Goal: Transaction & Acquisition: Purchase product/service

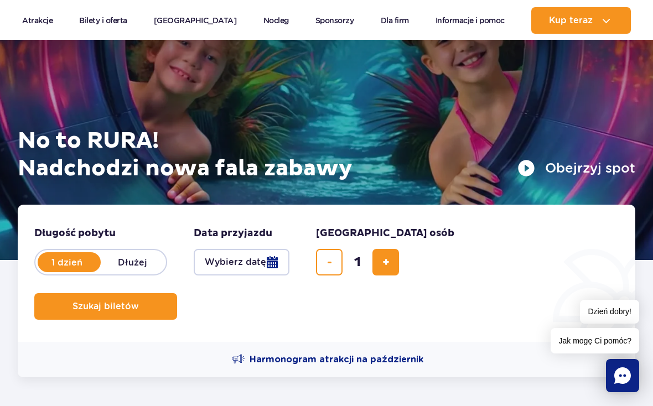
scroll to position [87, 0]
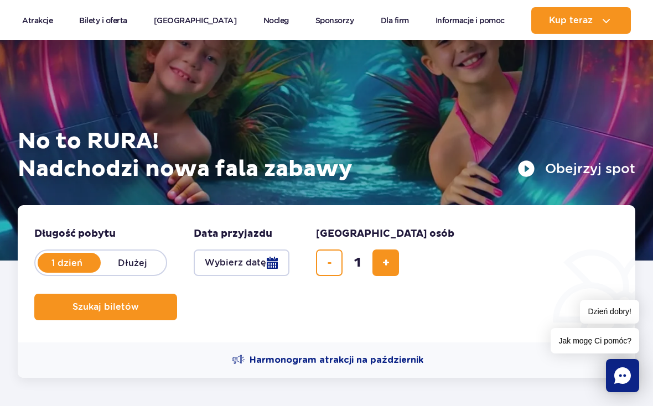
click at [267, 264] on button "Wybierz datę" at bounding box center [242, 262] width 96 height 27
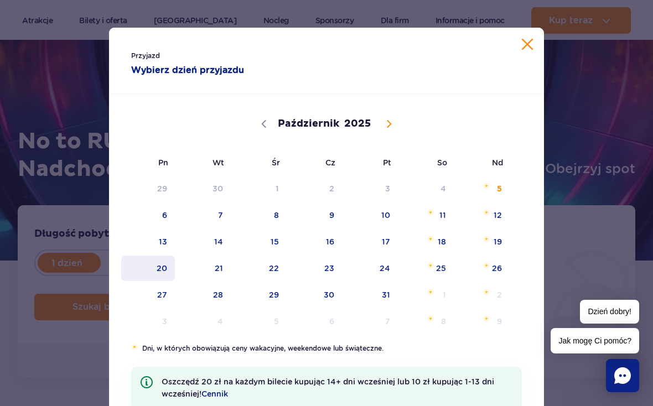
click at [154, 266] on span "20" at bounding box center [148, 268] width 56 height 25
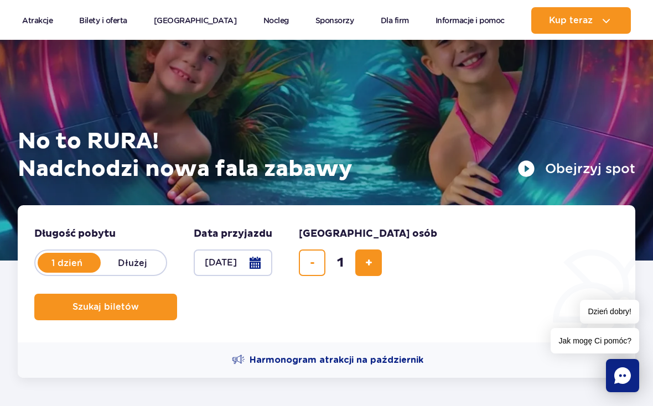
click at [367, 263] on span "dodaj bilet" at bounding box center [368, 263] width 7 height 0
type input "2"
click at [147, 305] on button "Szukaj biletów" at bounding box center [105, 307] width 143 height 27
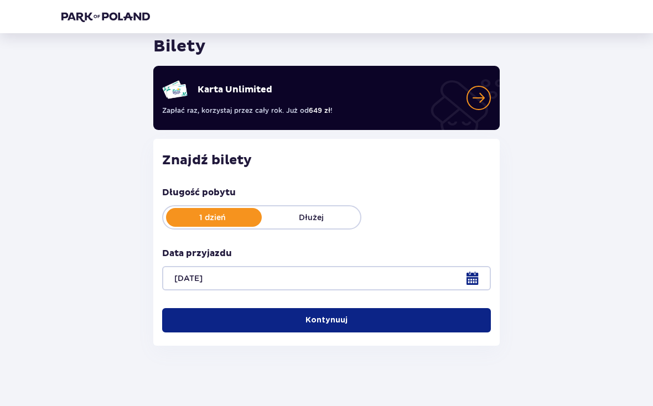
scroll to position [40, 0]
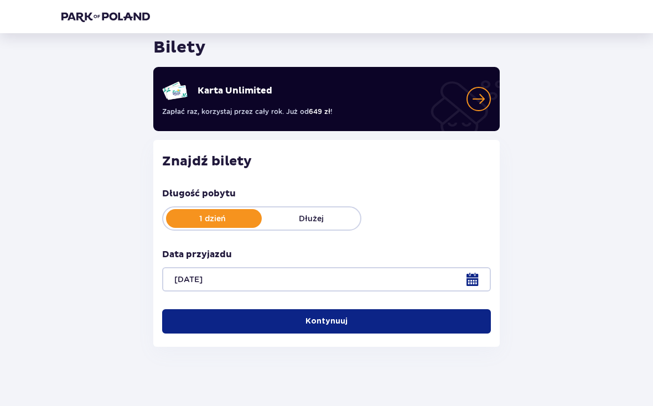
click at [405, 314] on button "Kontynuuj" at bounding box center [326, 321] width 329 height 24
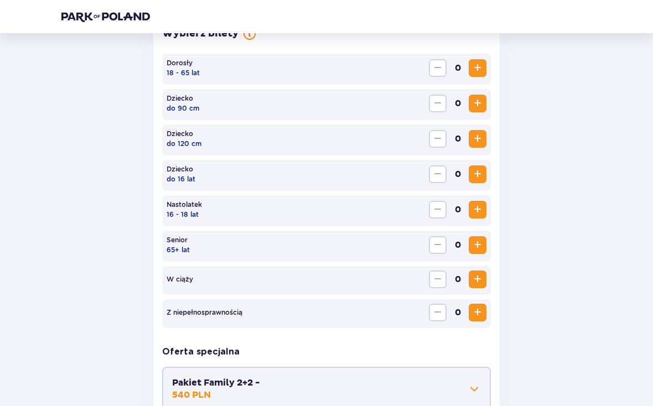
scroll to position [341, 0]
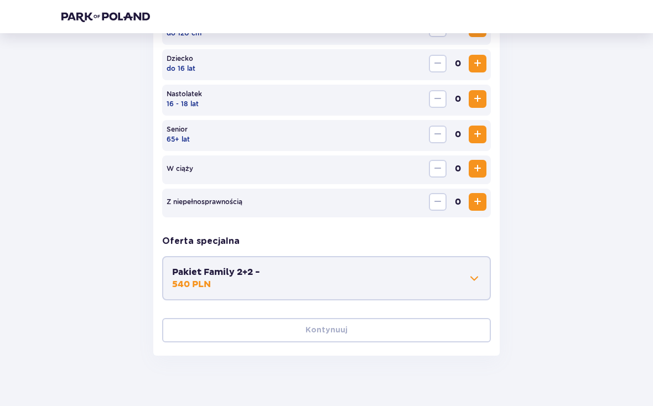
click at [480, 268] on button "Pakiet Family 2+2 - 540 PLN" at bounding box center [326, 278] width 309 height 24
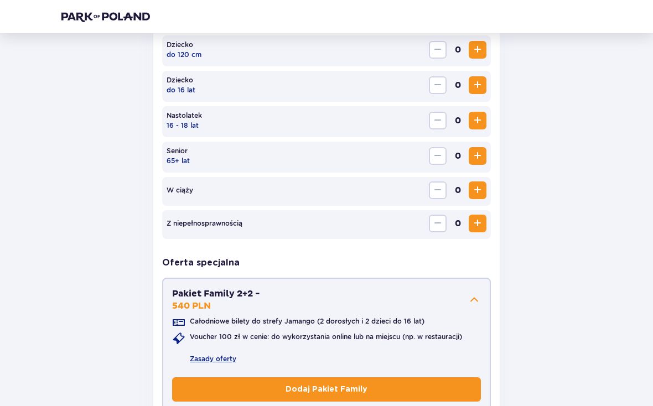
scroll to position [430, 0]
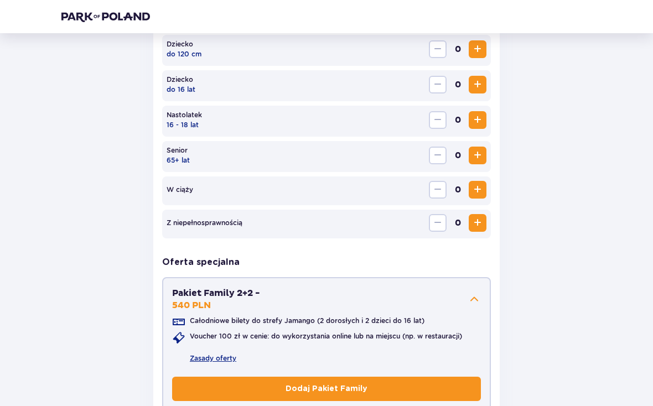
click at [473, 290] on button "Pakiet Family 2+2 - 540 PLN" at bounding box center [326, 299] width 309 height 24
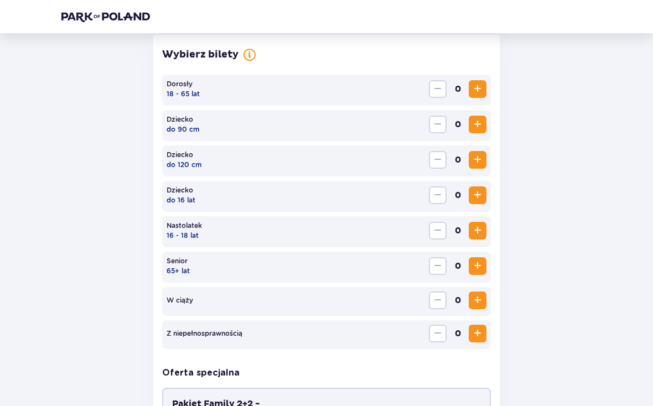
scroll to position [303, 0]
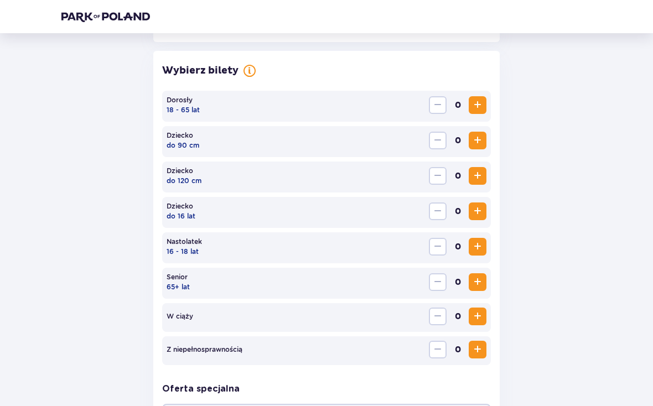
click at [471, 242] on span "Zwiększ" at bounding box center [477, 246] width 13 height 13
click at [475, 242] on span "Zwiększ" at bounding box center [477, 246] width 13 height 13
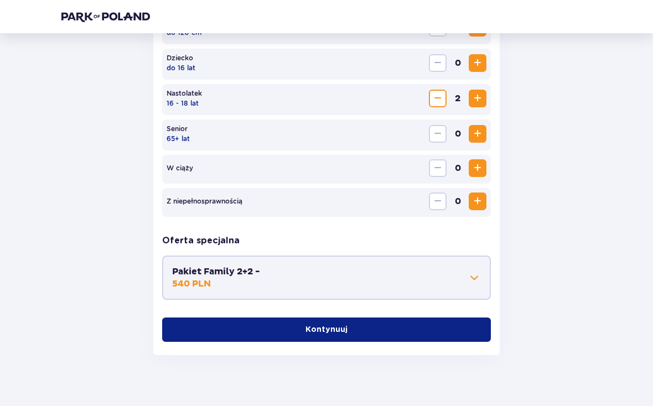
scroll to position [451, 0]
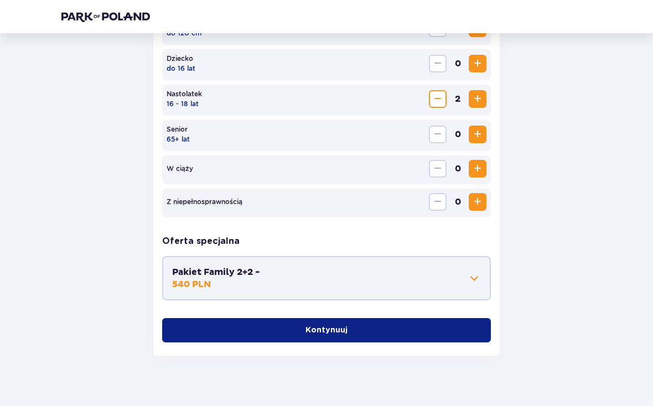
click at [420, 326] on button "Kontynuuj" at bounding box center [326, 330] width 329 height 24
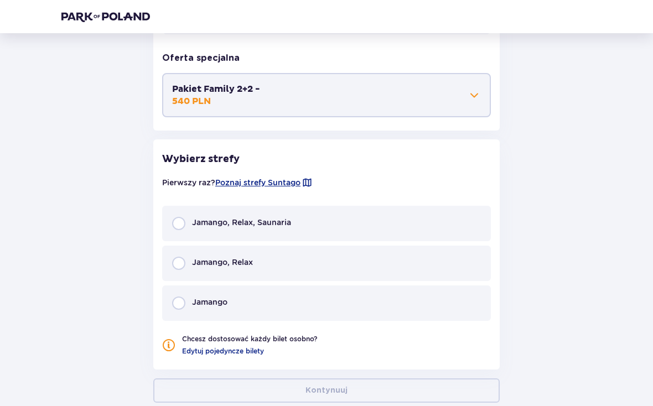
scroll to position [681, 0]
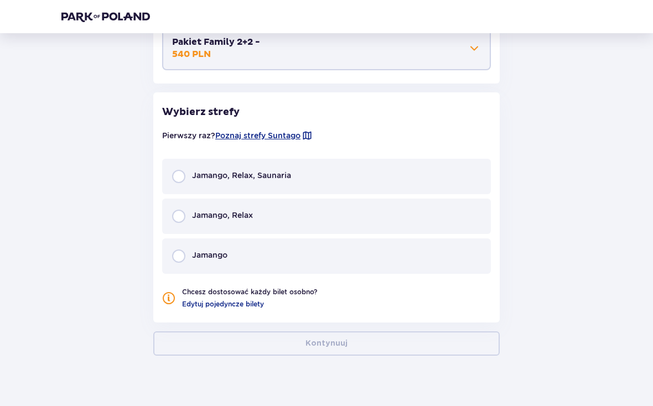
click at [333, 175] on div "Jamango, Relax, Saunaria" at bounding box center [326, 176] width 329 height 35
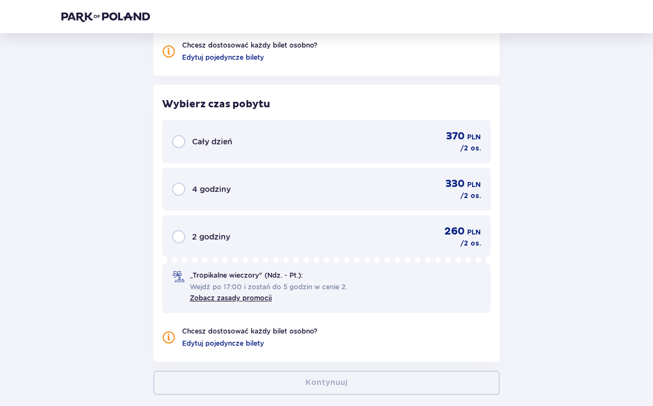
scroll to position [967, 0]
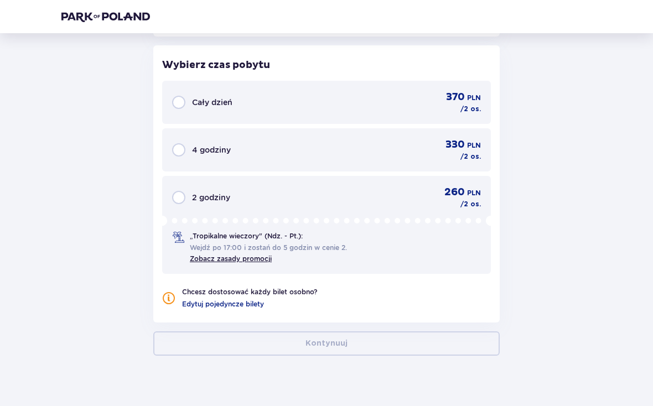
click at [382, 78] on div "Wybierz czas pobytu Cały dzień 370 PLN / 2 os. 4 godziny 330 PLN / 2 os. 2 godz…" at bounding box center [326, 183] width 346 height 277
click at [441, 94] on div "370 PLN / 2 os." at bounding box center [456, 102] width 50 height 23
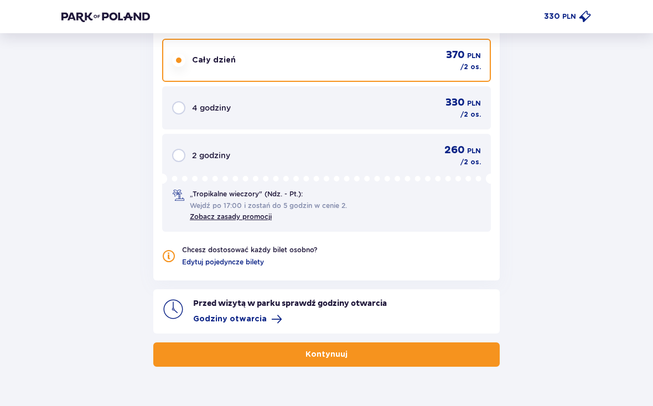
scroll to position [1020, 0]
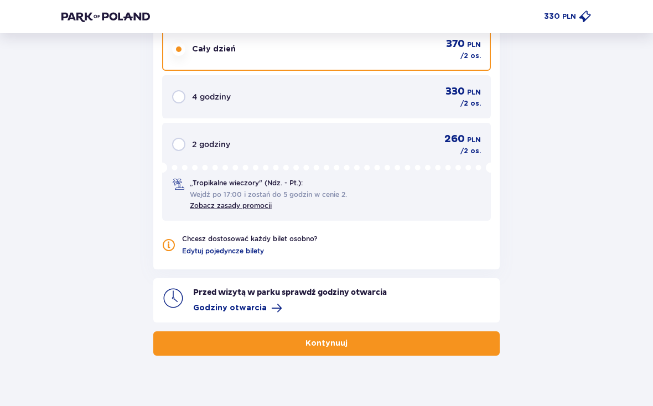
click at [427, 338] on button "Kontynuuj" at bounding box center [326, 343] width 346 height 24
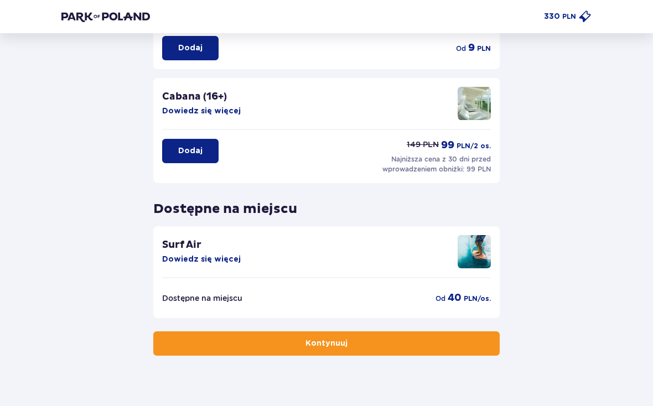
click at [463, 347] on button "Kontynuuj" at bounding box center [326, 343] width 346 height 24
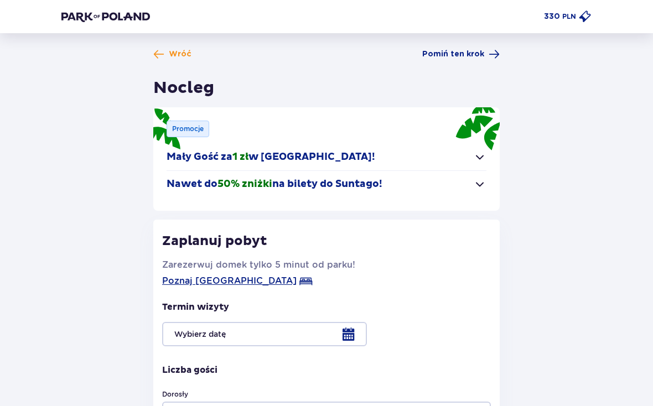
click at [480, 159] on span "button" at bounding box center [479, 156] width 13 height 13
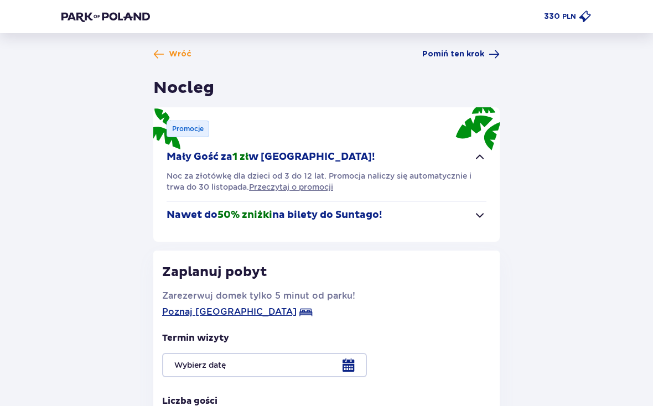
click at [489, 143] on div "Promocje Mały Gość za 1 zł w Suntago Village! Noc za złotówkę dla dzieci od 3 d…" at bounding box center [326, 174] width 346 height 134
click at [472, 162] on button "Mały Gość za 1 zł w Suntago Village!" at bounding box center [327, 157] width 320 height 27
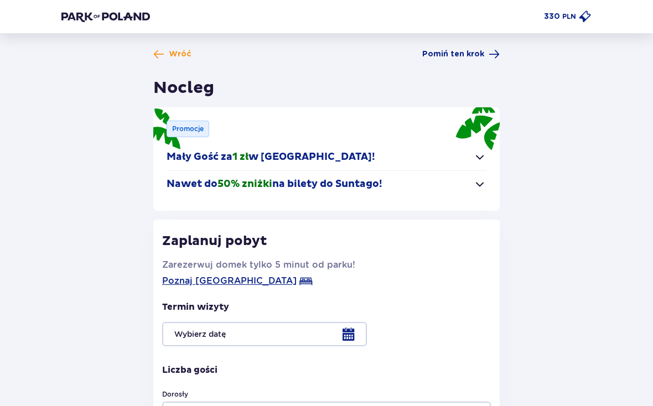
click at [475, 181] on span "button" at bounding box center [479, 184] width 13 height 13
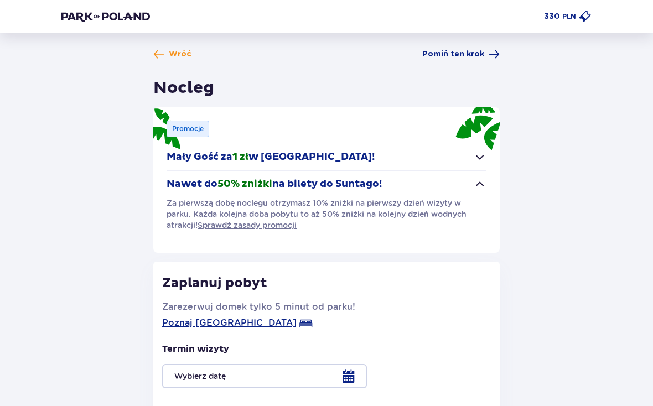
click at [475, 179] on span "button" at bounding box center [479, 184] width 13 height 13
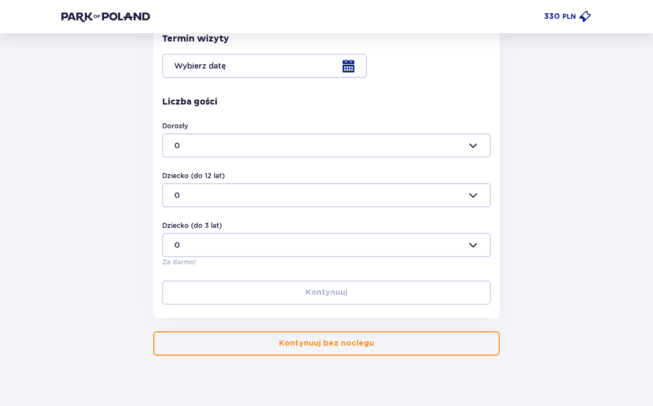
click at [393, 346] on button "Kontynuuj bez noclegu" at bounding box center [326, 343] width 346 height 24
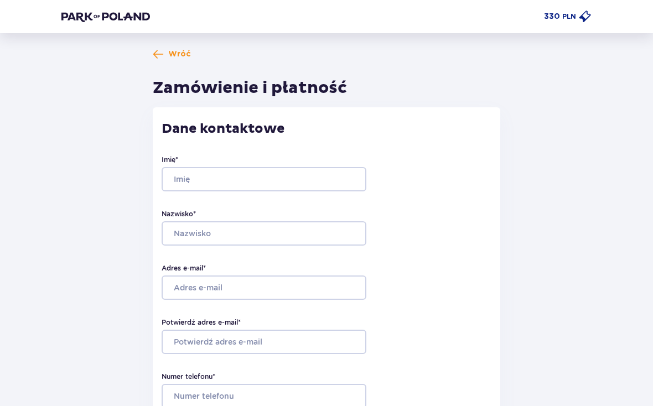
click at [238, 207] on div "Imię * Nazwisko * Adres e-mail * Potwierdź adres e-mail * Numer telefonu * Nume…" at bounding box center [327, 289] width 330 height 305
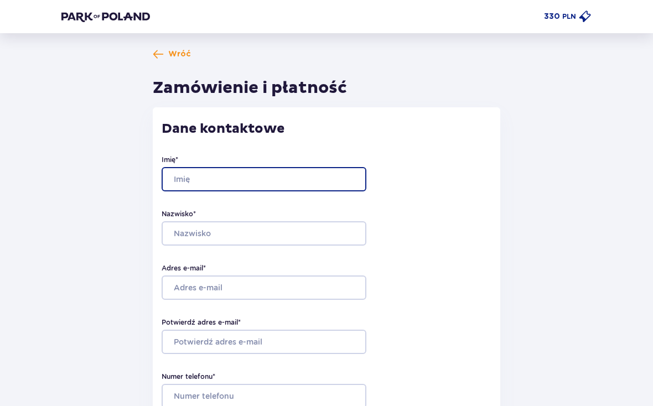
click at [286, 173] on input "Imię *" at bounding box center [264, 179] width 205 height 24
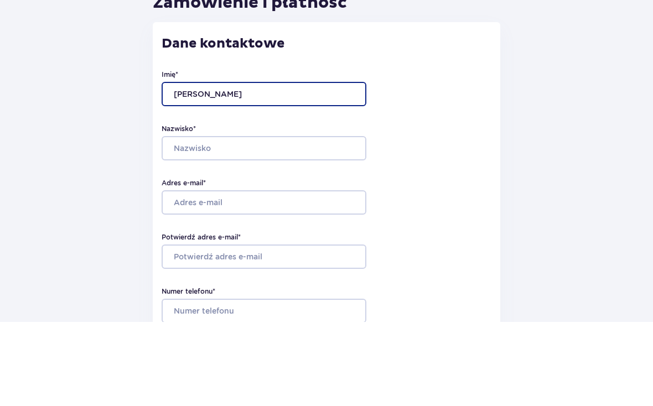
type input "Alan"
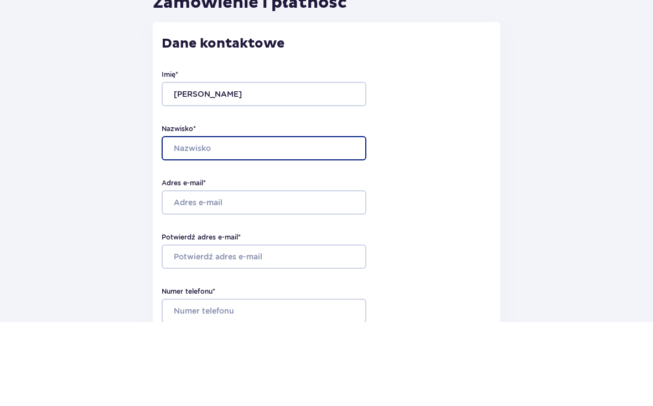
click at [264, 221] on input "Nazwisko *" at bounding box center [264, 233] width 205 height 24
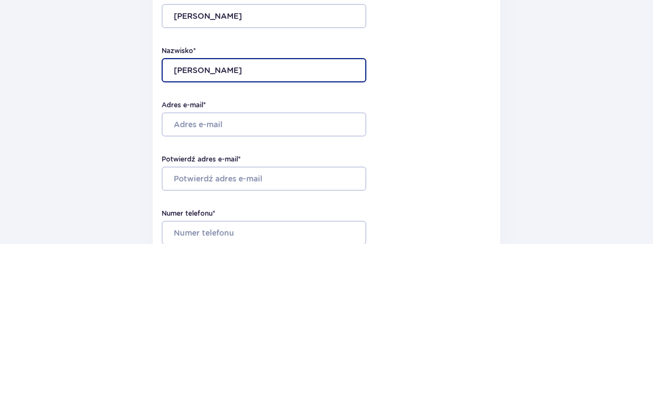
type input "Malmon"
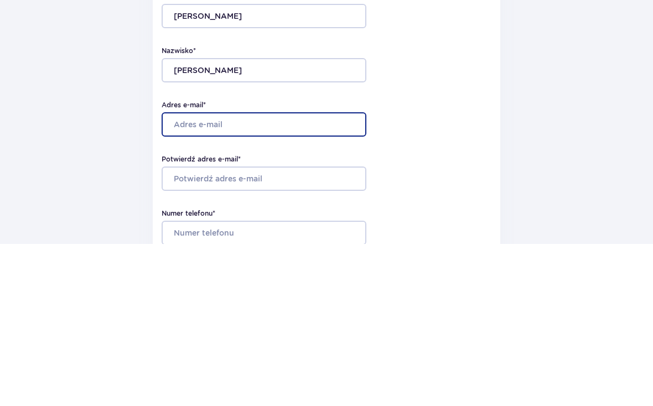
click at [323, 275] on input "Adres e-mail *" at bounding box center [264, 287] width 205 height 24
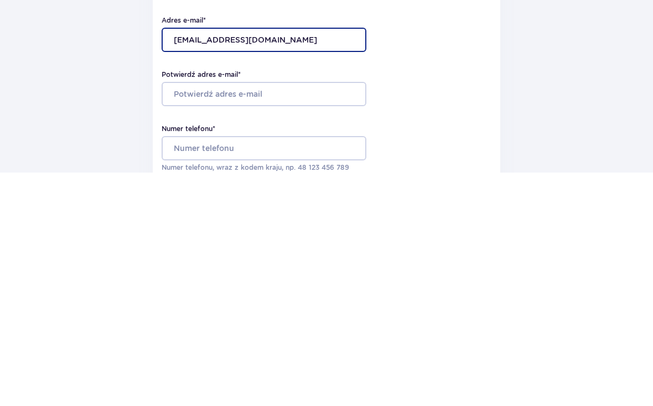
scroll to position [14, 0]
click at [285, 261] on input "alanmalmon185@gmail.com" at bounding box center [264, 273] width 205 height 24
type input "alanmalmon185@gmail.com"
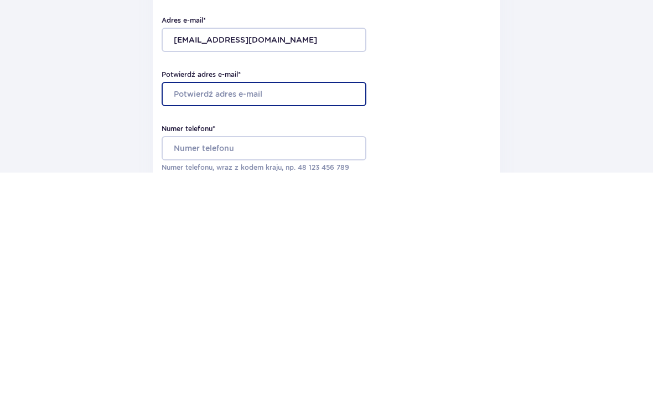
click at [253, 315] on input "Potwierdź adres e-mail *" at bounding box center [264, 327] width 205 height 24
click at [261, 315] on input "Potwierdź adres e-mail *" at bounding box center [264, 327] width 205 height 24
click at [237, 315] on input "Potwierdź adres e-mail *" at bounding box center [264, 327] width 205 height 24
paste input "alanmalmon185@gmail.com"
type input "alanmalmon185@gmail.com"
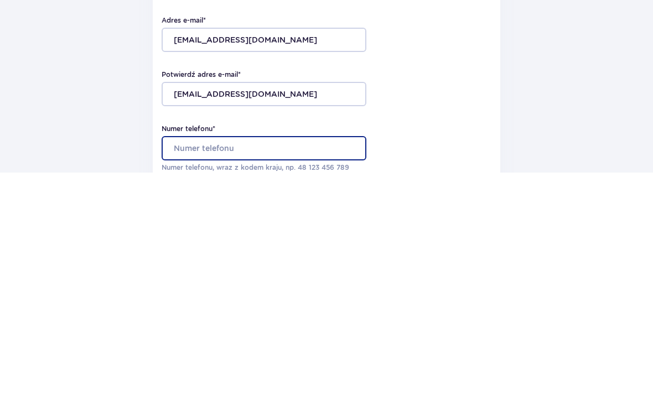
click at [238, 370] on input "Numer telefonu *" at bounding box center [264, 382] width 205 height 24
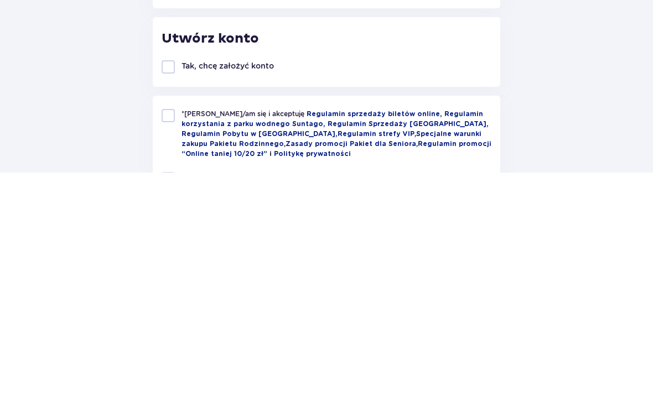
scroll to position [288, 0]
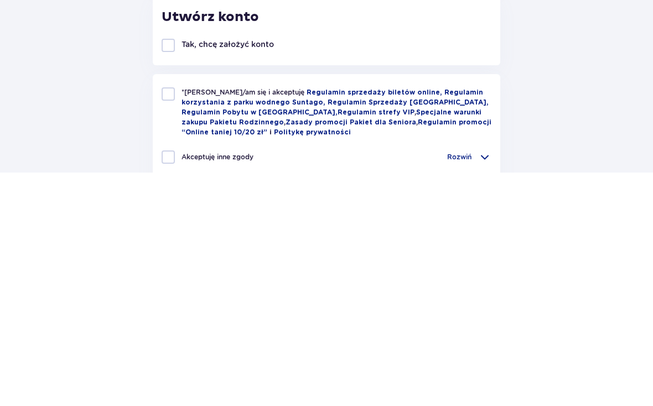
type input "788096807"
click at [173, 321] on div at bounding box center [168, 327] width 13 height 13
checkbox input "true"
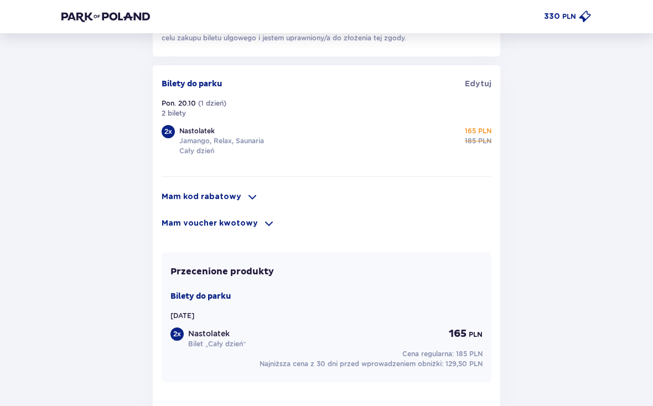
scroll to position [710, 0]
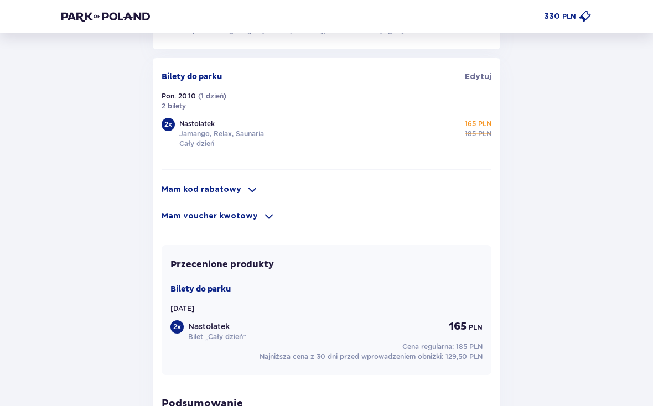
click at [201, 119] on div "Bilety do parku Edytuj Pon. 20.10 ( 1 dzień ) 2 bilety 2 x Nastolatek Jamango, …" at bounding box center [327, 111] width 330 height 80
click at [163, 129] on div "2 x" at bounding box center [168, 124] width 13 height 13
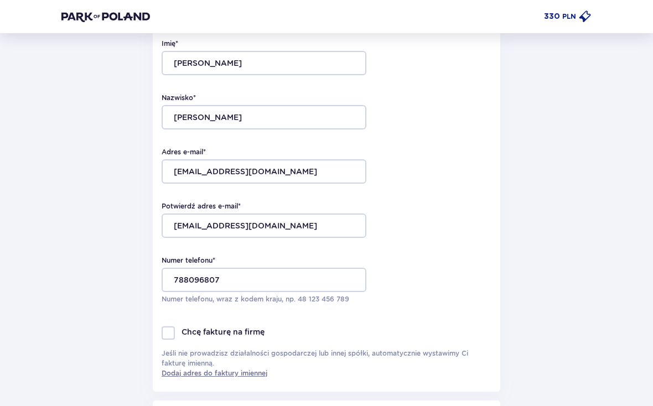
scroll to position [0, 0]
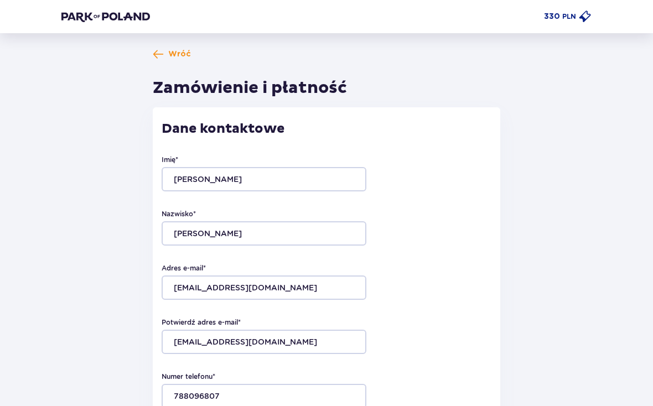
click at [167, 55] on span "Wróć" at bounding box center [172, 54] width 38 height 11
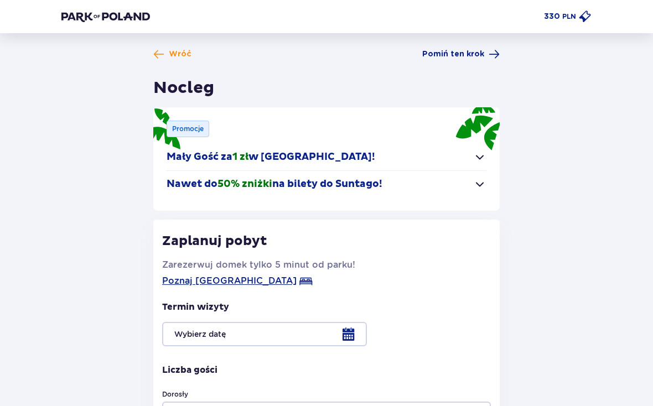
click at [167, 54] on span "Wróć" at bounding box center [172, 54] width 38 height 11
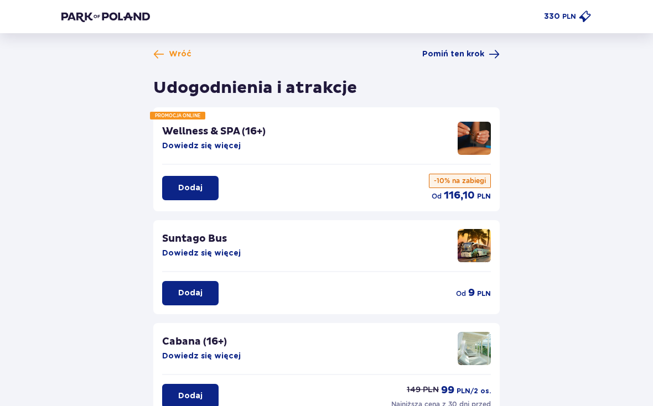
click at [183, 51] on span "Wróć" at bounding box center [180, 54] width 23 height 11
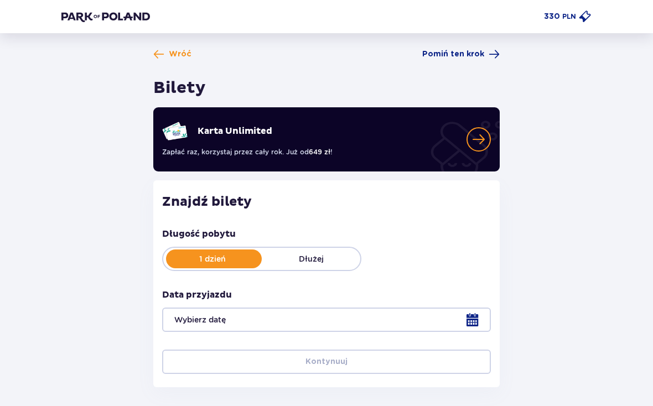
type input "20.10.25"
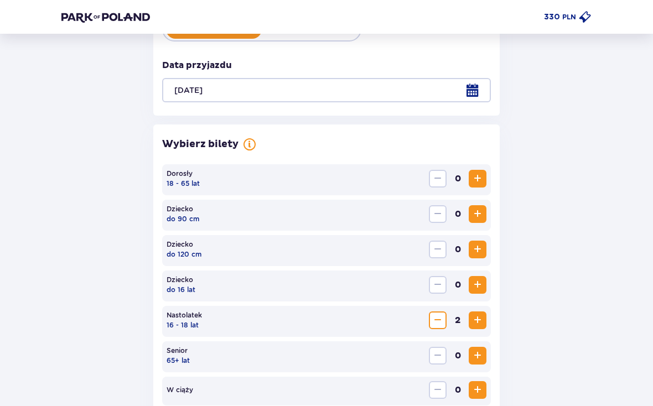
click at [438, 318] on span "Zmniejsz" at bounding box center [437, 319] width 13 height 13
click at [438, 318] on span "Zmniejsz" at bounding box center [437, 320] width 13 height 13
click at [440, 316] on span "Zmniejsz" at bounding box center [437, 320] width 13 height 13
click at [475, 175] on span "Zwiększ" at bounding box center [477, 178] width 13 height 13
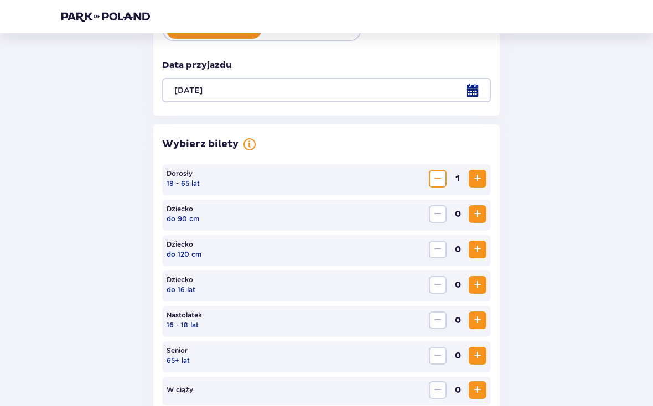
click at [475, 174] on span "Zwiększ" at bounding box center [477, 178] width 13 height 13
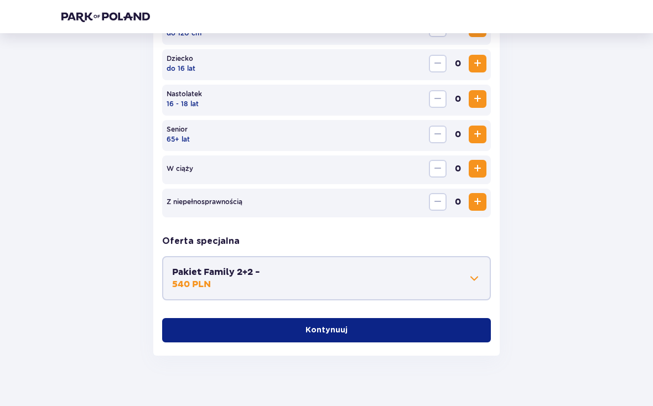
click at [458, 321] on button "Kontynuuj" at bounding box center [326, 330] width 329 height 24
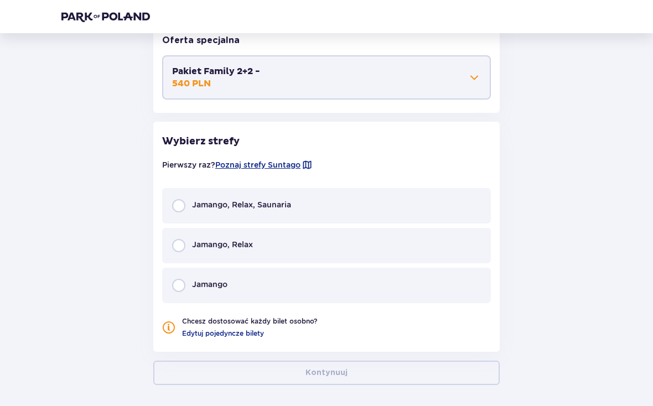
scroll to position [681, 0]
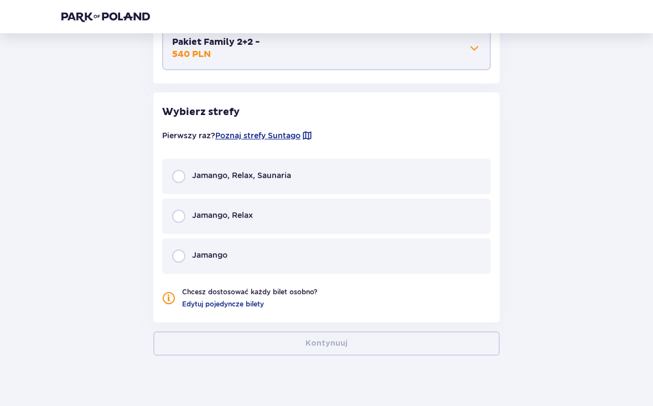
click at [436, 176] on div "Jamango, Relax, Saunaria" at bounding box center [326, 176] width 329 height 35
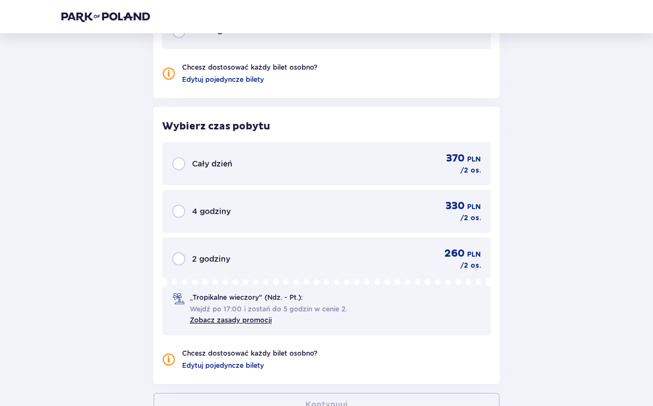
scroll to position [967, 0]
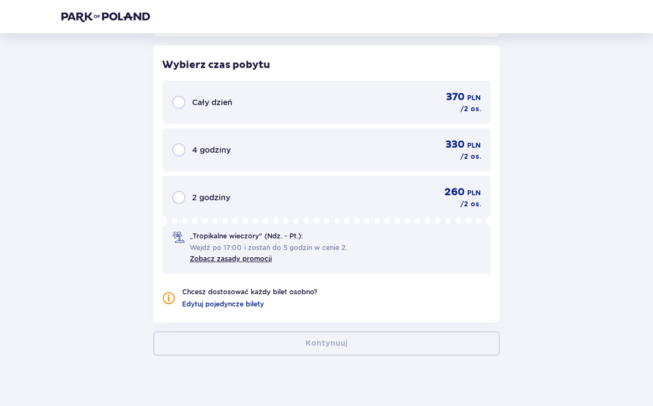
click at [459, 97] on span "370" at bounding box center [455, 97] width 19 height 13
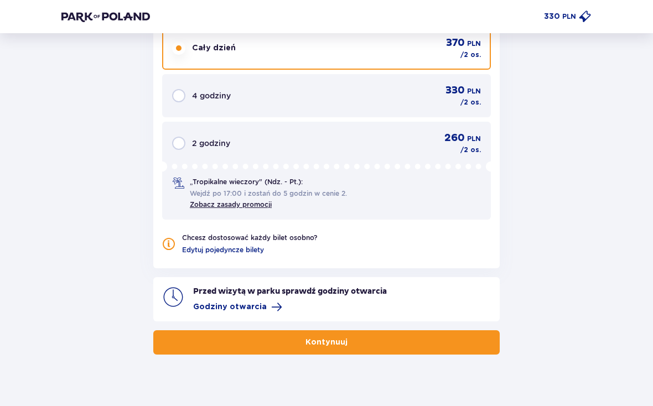
scroll to position [1020, 0]
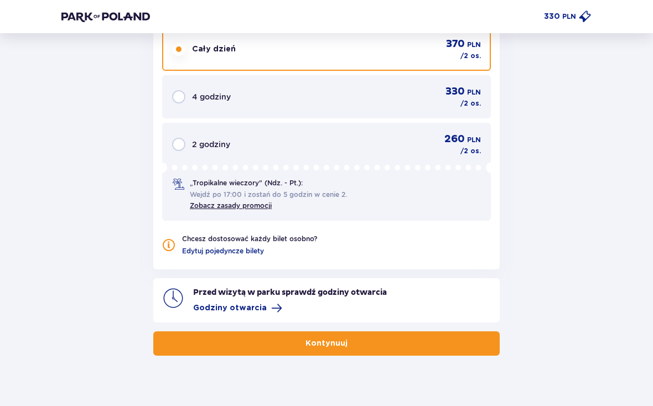
click at [454, 339] on button "Kontynuuj" at bounding box center [326, 343] width 346 height 24
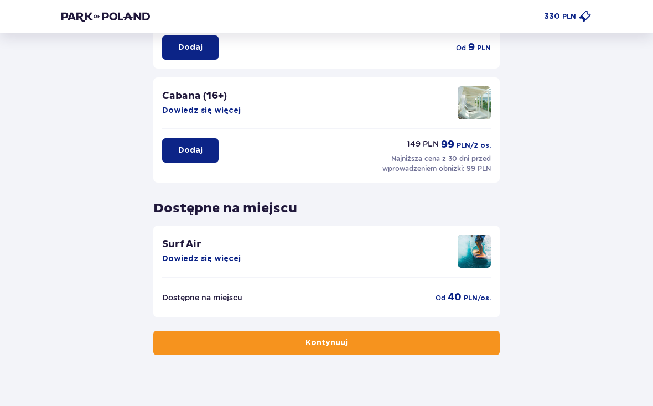
scroll to position [245, 0]
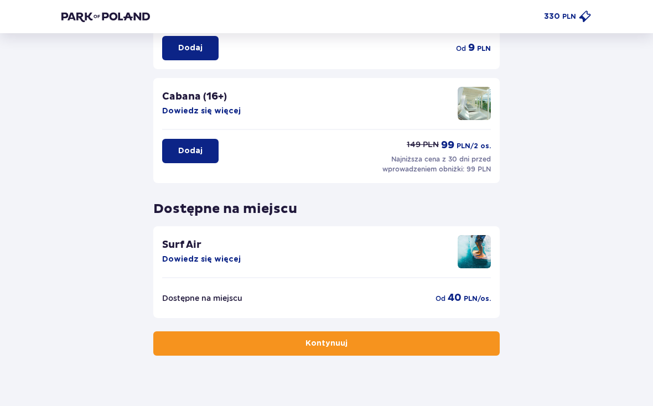
click at [403, 355] on button "Kontynuuj" at bounding box center [326, 343] width 346 height 24
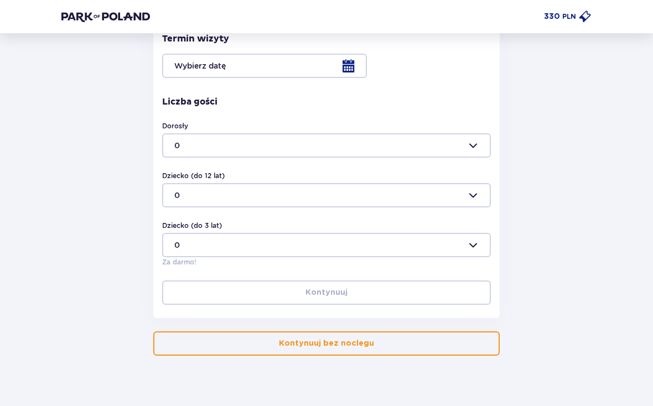
click at [427, 345] on button "Kontynuuj bez noclegu" at bounding box center [326, 343] width 346 height 24
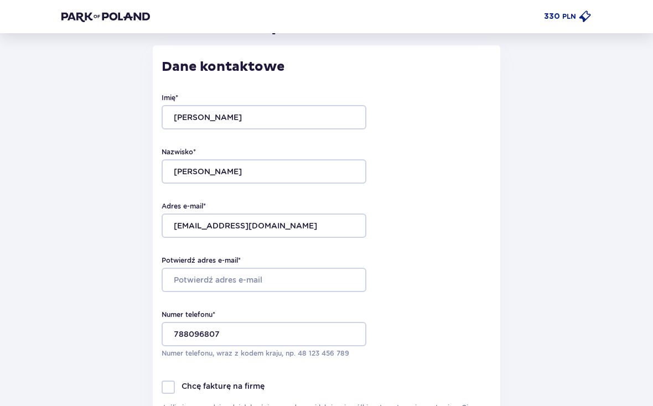
scroll to position [63, 0]
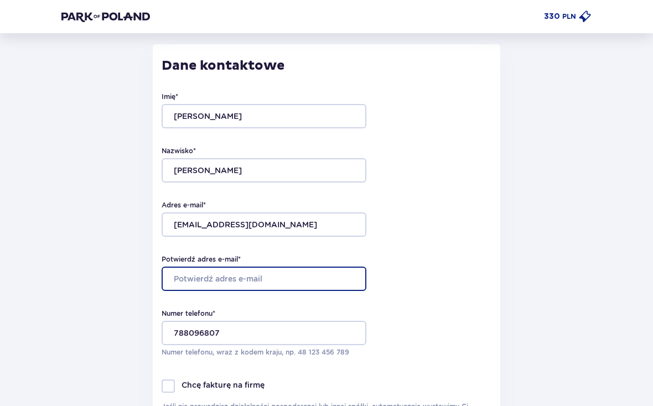
click at [247, 275] on input "Potwierdź adres e-mail *" at bounding box center [264, 279] width 205 height 24
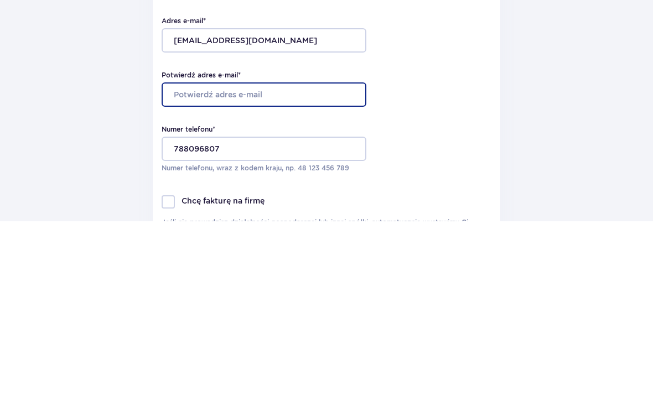
click at [223, 267] on input "Potwierdź adres e-mail *" at bounding box center [264, 279] width 205 height 24
paste input "alanmalmon185@gmail.com"
type input "alanmalmon185@gmail.com"
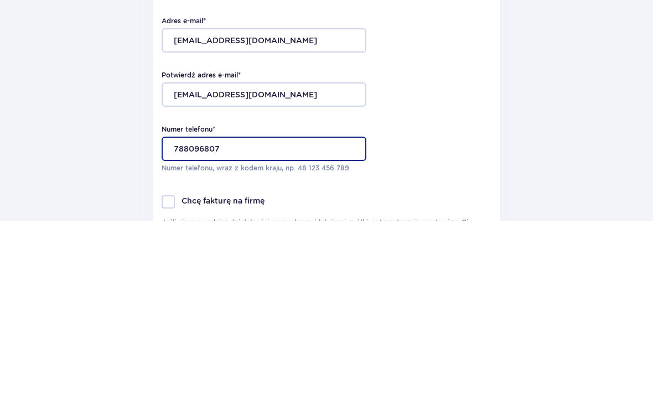
click at [168, 321] on input "788096807" at bounding box center [264, 333] width 205 height 24
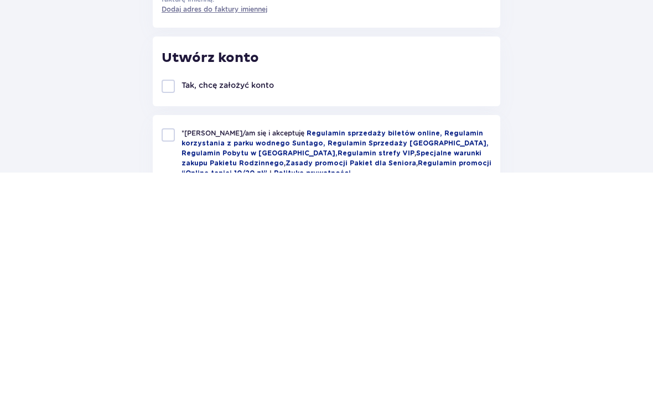
type input "48 788096807"
click at [164, 362] on div at bounding box center [168, 368] width 13 height 13
checkbox input "true"
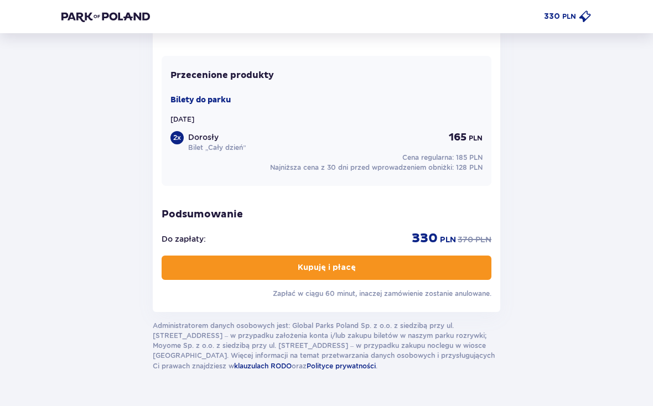
scroll to position [898, 0]
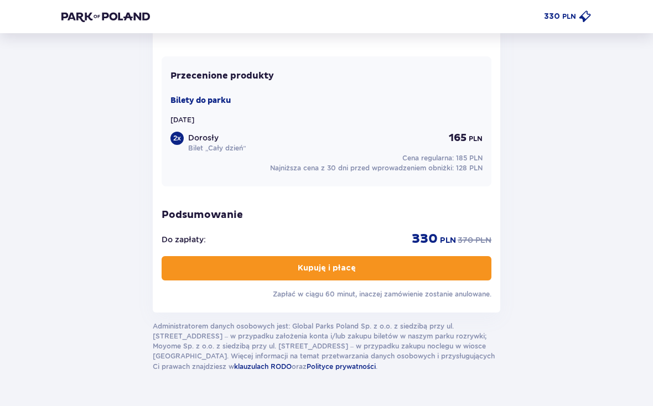
click at [467, 266] on button "Kupuję i płacę" at bounding box center [327, 268] width 330 height 24
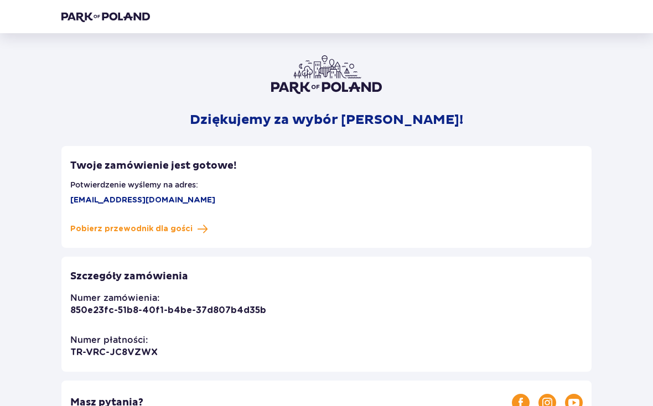
click at [141, 14] on img at bounding box center [105, 16] width 89 height 11
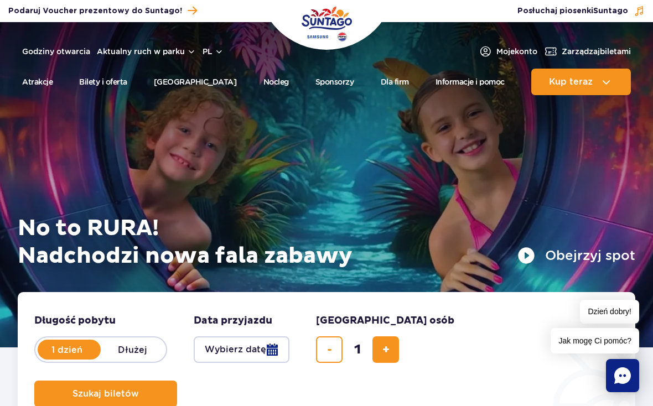
click at [578, 50] on span "Zarządzaj biletami" at bounding box center [595, 51] width 69 height 11
